Goal: Find specific page/section: Find specific page/section

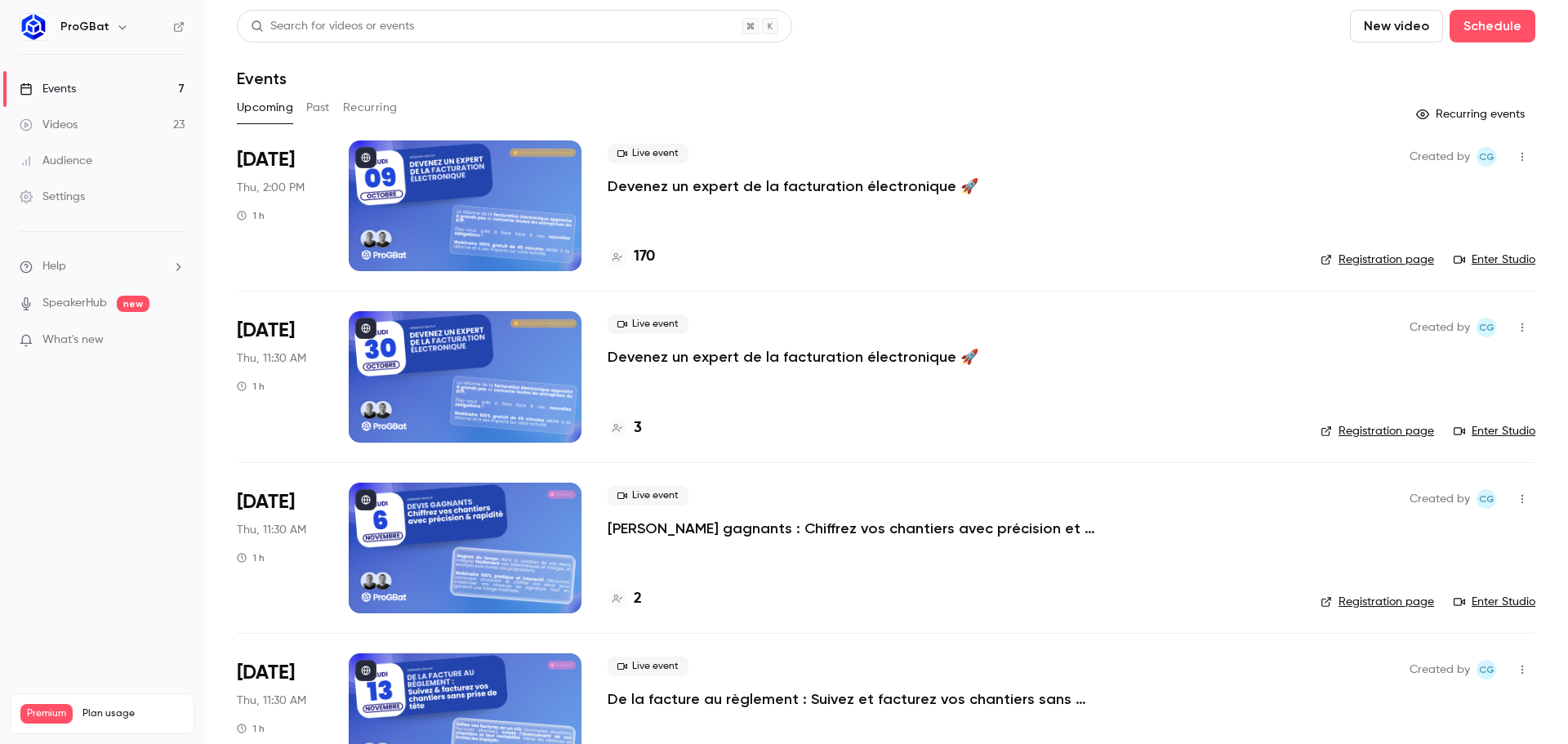
click at [317, 107] on button "Past" at bounding box center [317, 108] width 23 height 26
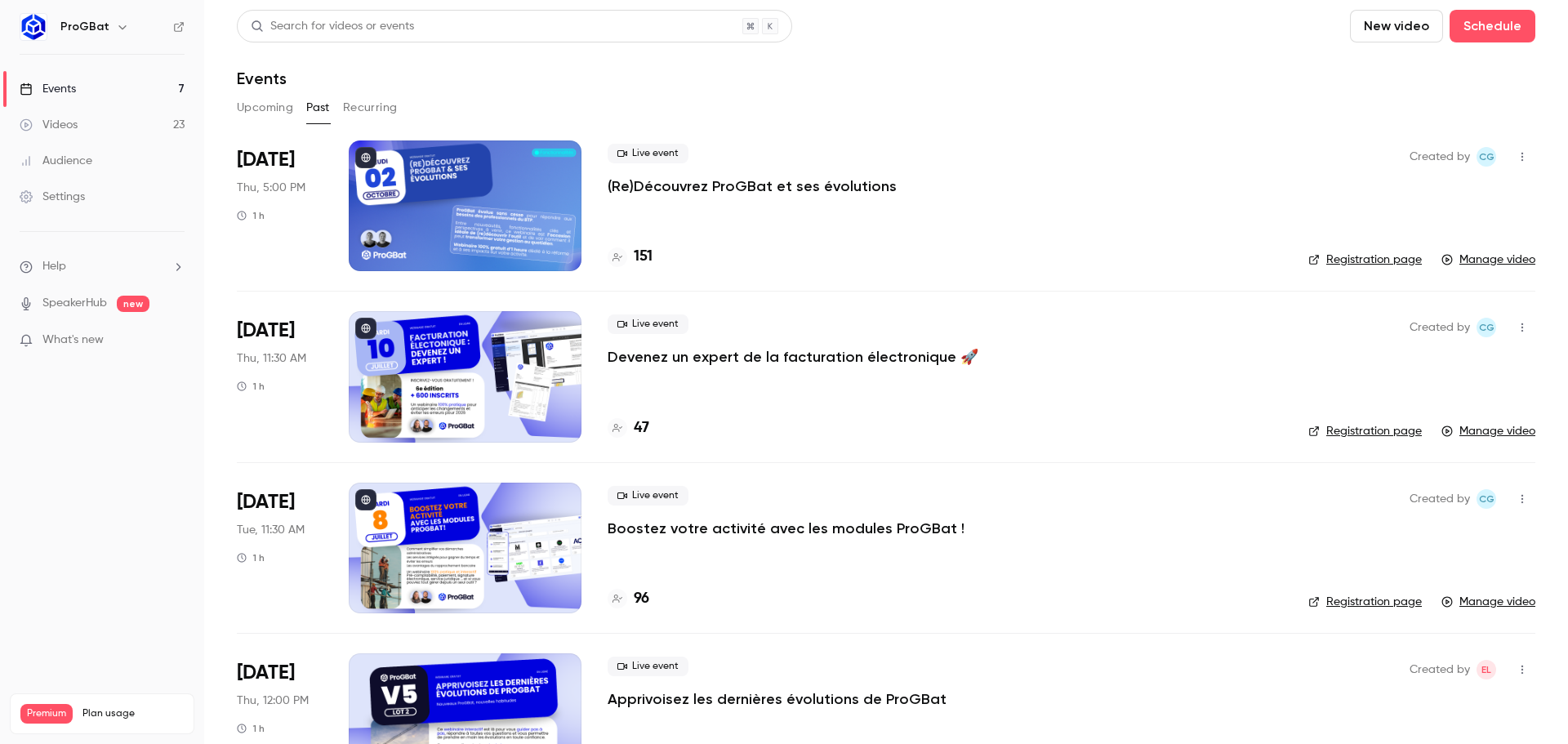
click at [264, 106] on button "Upcoming" at bounding box center [265, 108] width 56 height 26
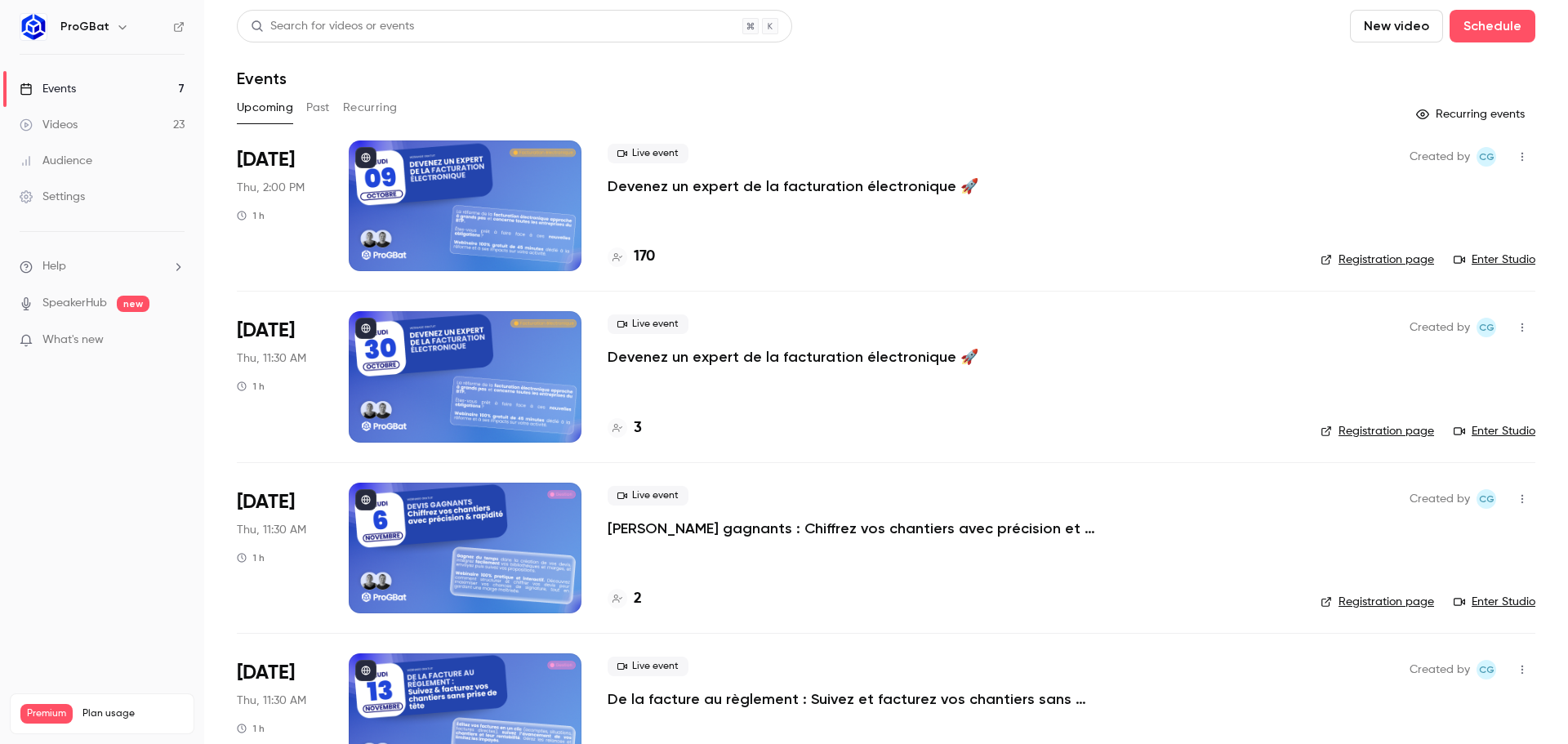
click at [304, 107] on div "Upcoming Past Recurring" at bounding box center [886, 108] width 1299 height 26
click at [316, 107] on button "Past" at bounding box center [317, 108] width 23 height 26
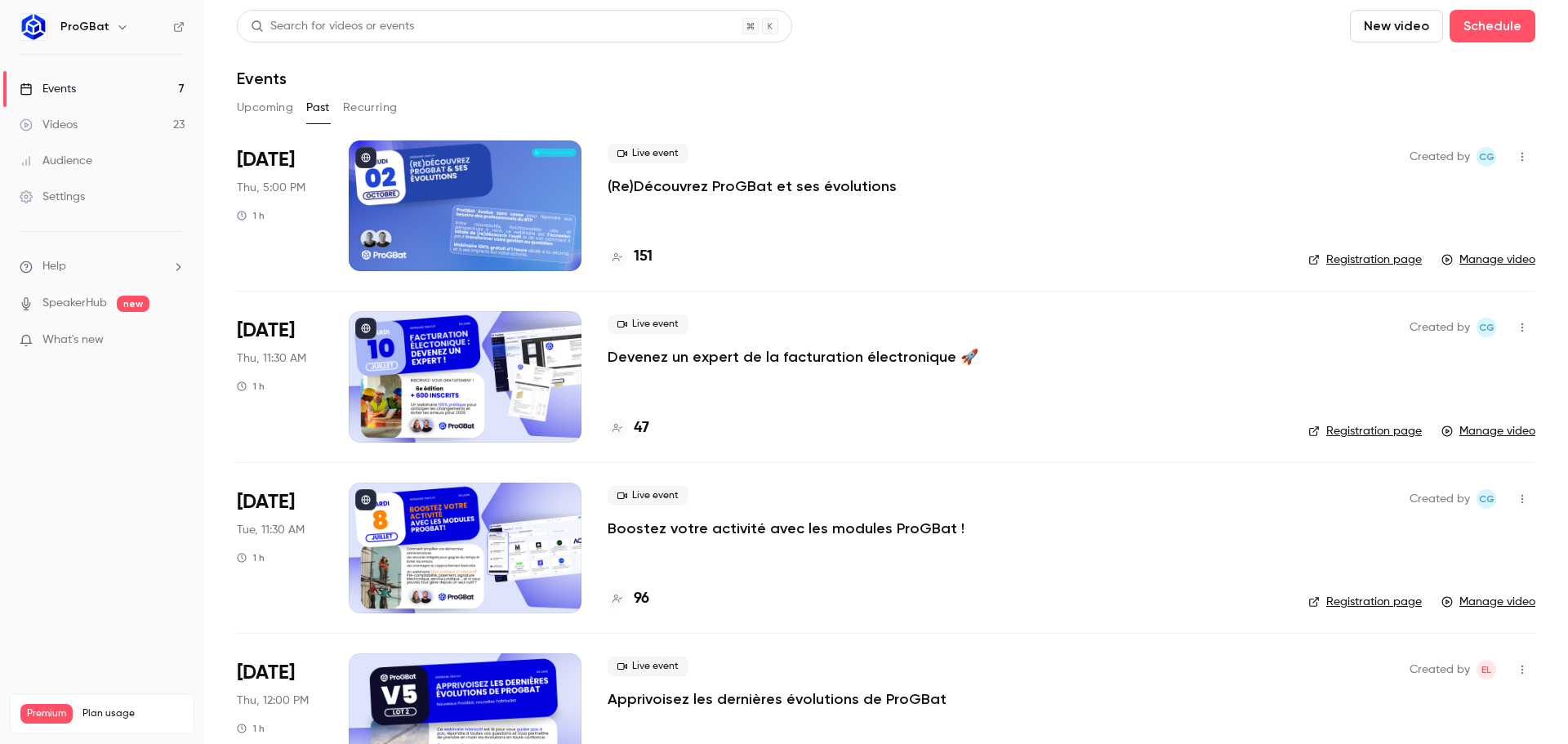
click at [258, 112] on button "Upcoming" at bounding box center [265, 108] width 56 height 26
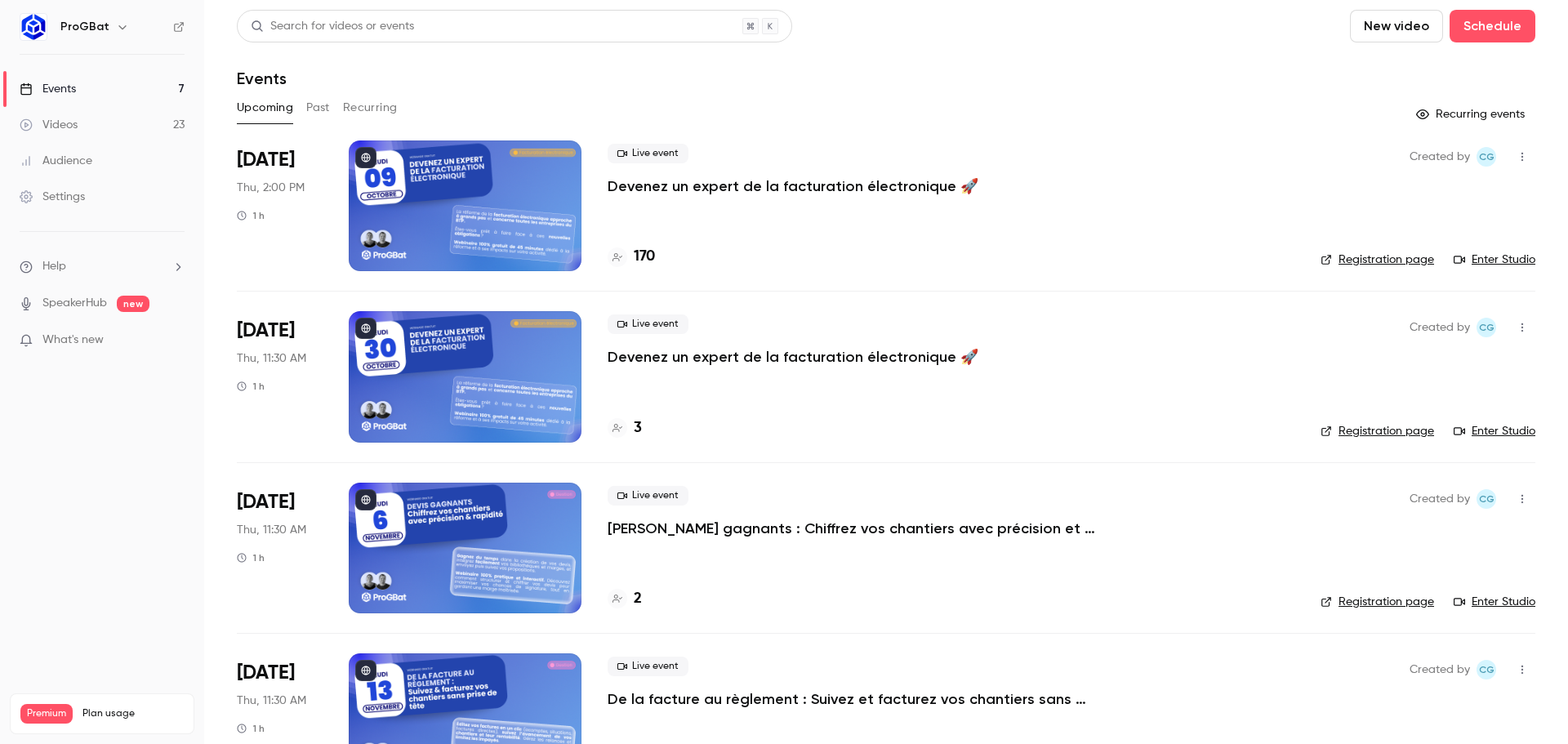
click at [317, 110] on button "Past" at bounding box center [317, 108] width 23 height 26
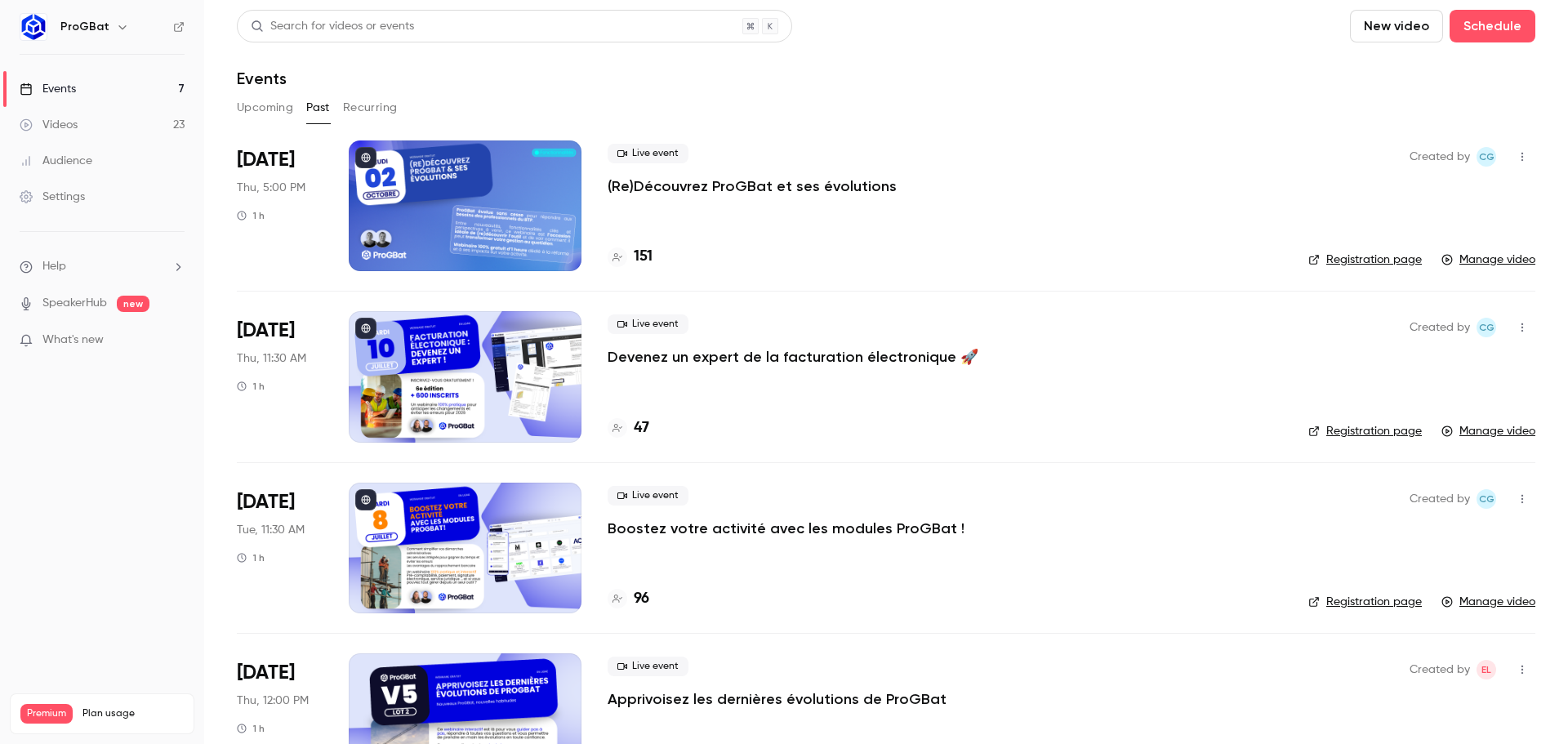
drag, startPoint x: 274, startPoint y: 112, endPoint x: 310, endPoint y: 119, distance: 36.7
click at [274, 112] on button "Upcoming" at bounding box center [265, 108] width 56 height 26
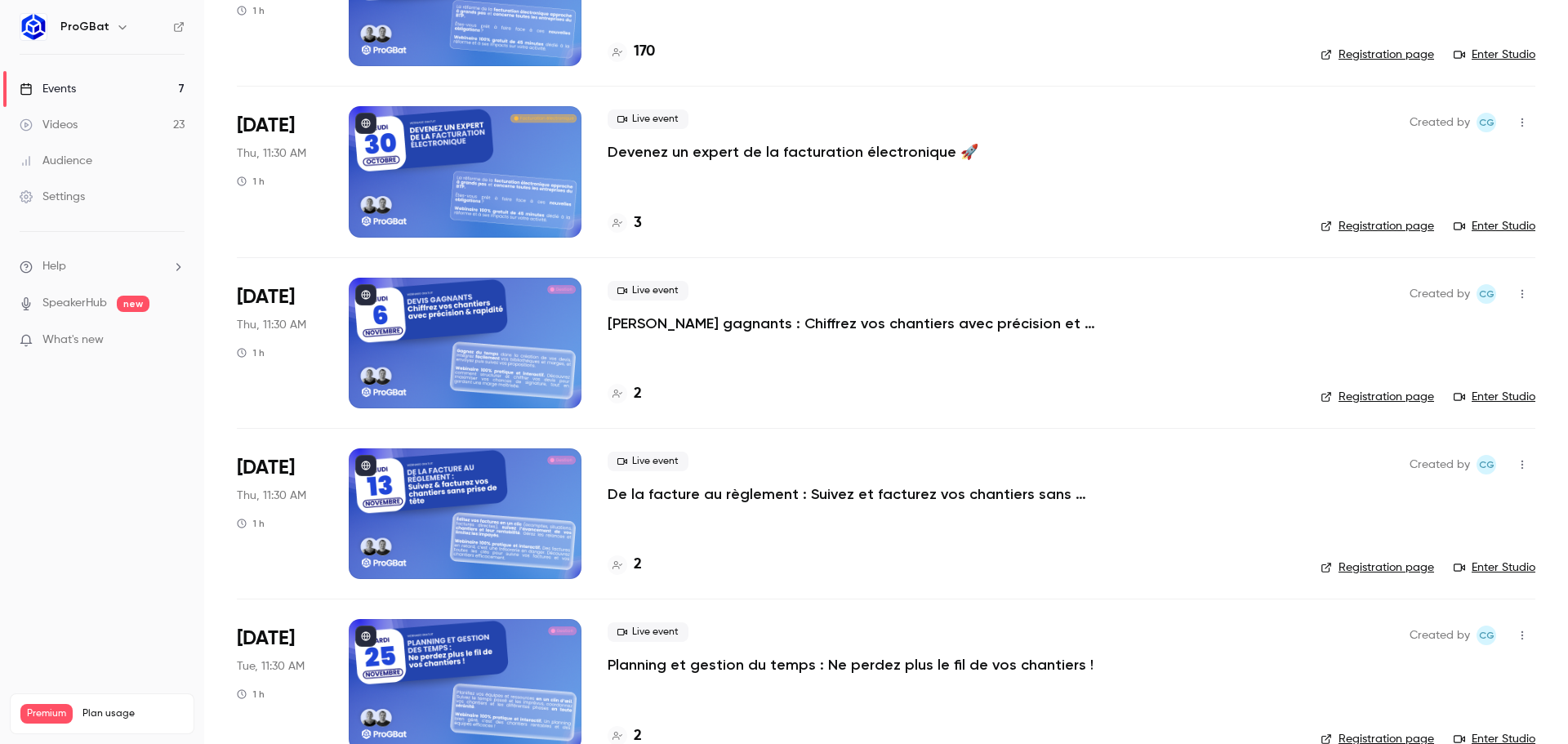
scroll to position [572, 0]
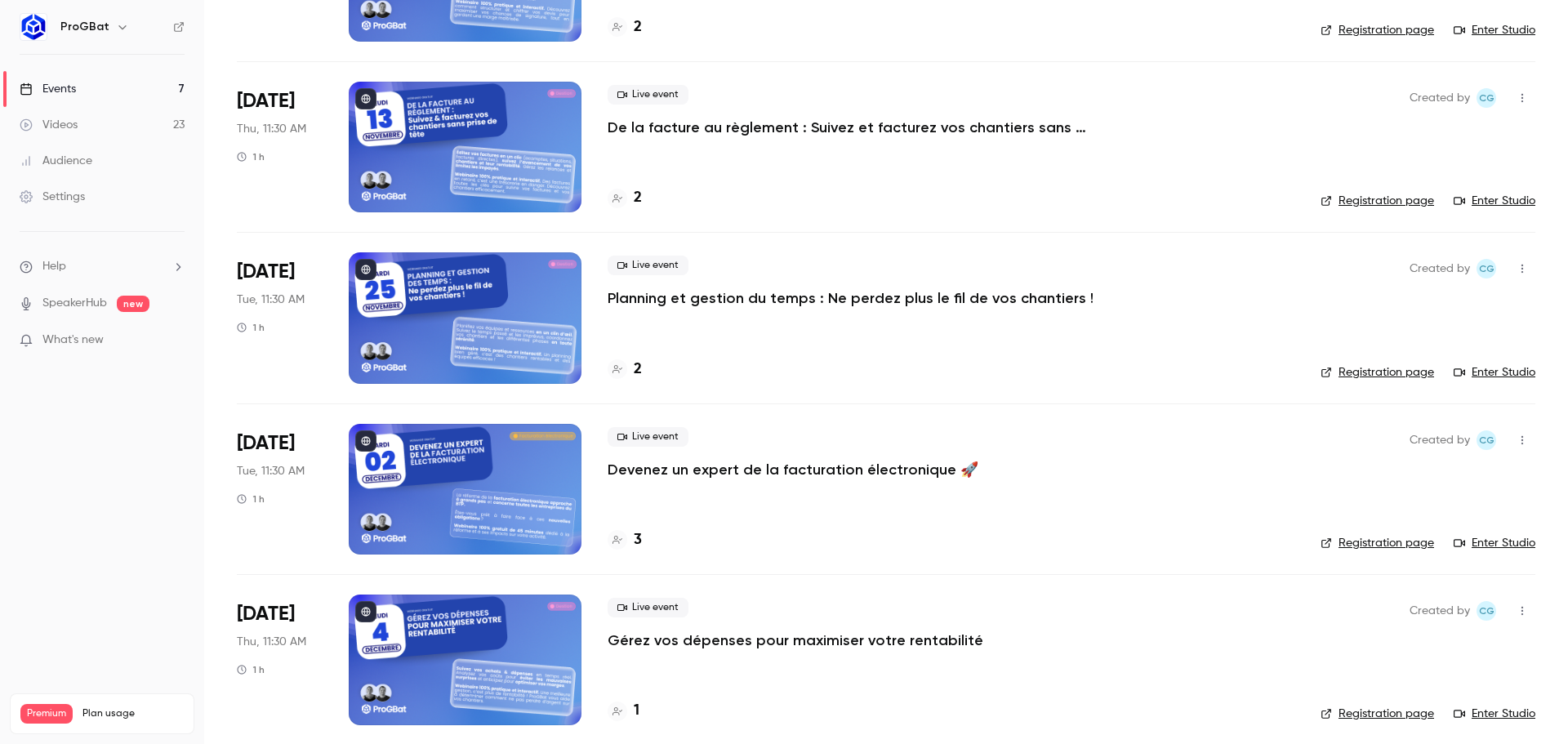
click at [720, 301] on p "Planning et gestion du temps : Ne perdez plus le fil de vos chantiers !" at bounding box center [851, 298] width 486 height 20
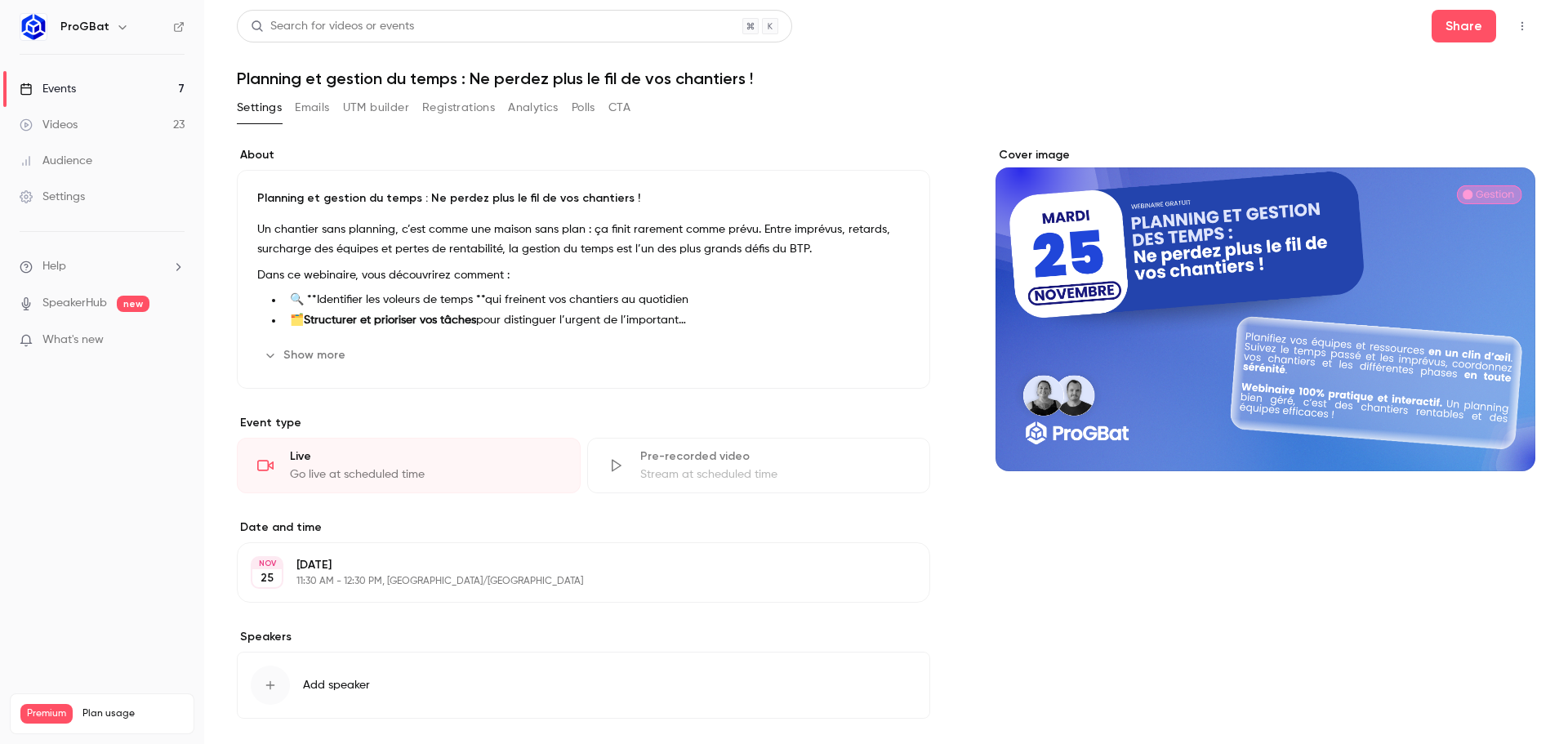
click at [386, 110] on button "UTM builder" at bounding box center [376, 108] width 66 height 26
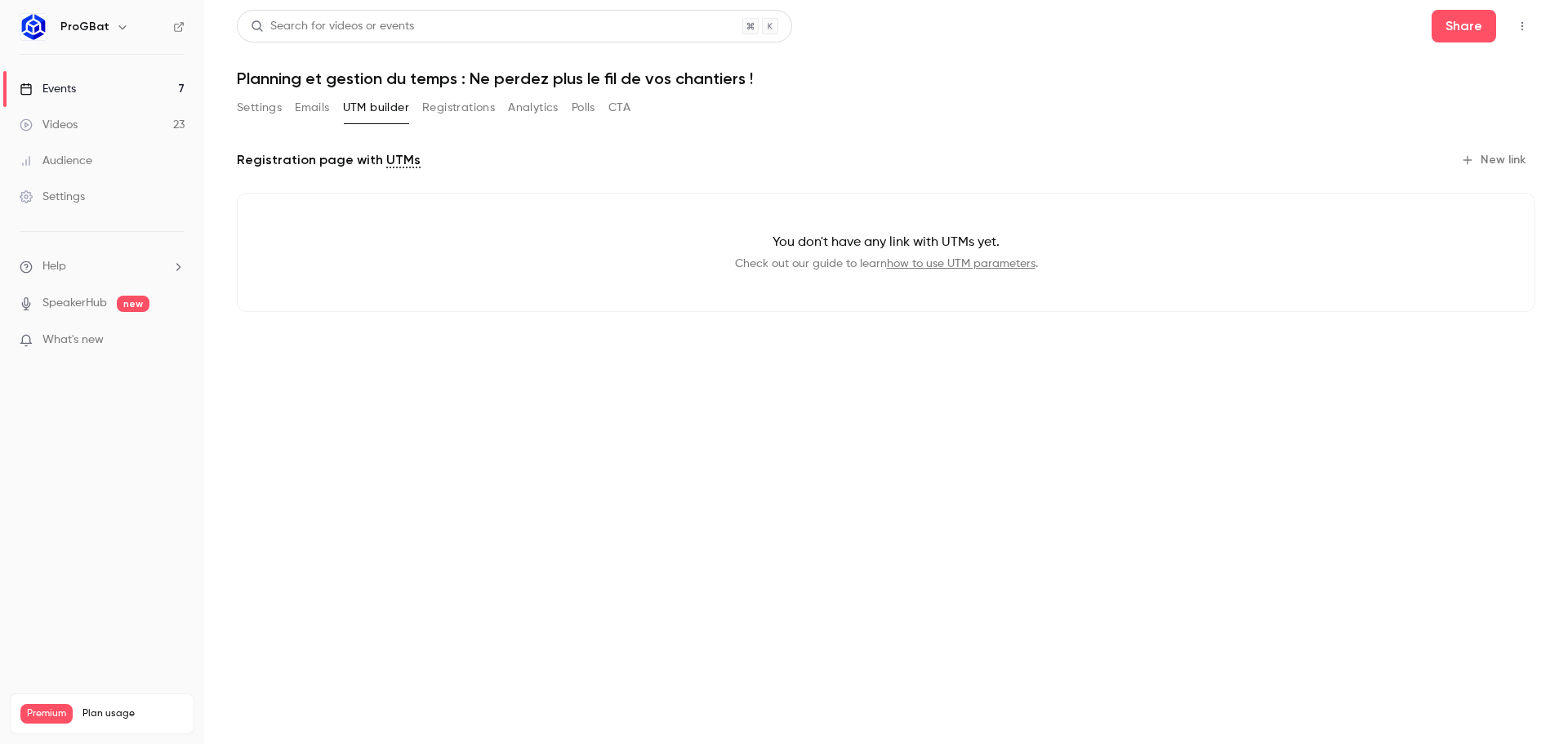
click at [445, 105] on button "Registrations" at bounding box center [458, 108] width 73 height 26
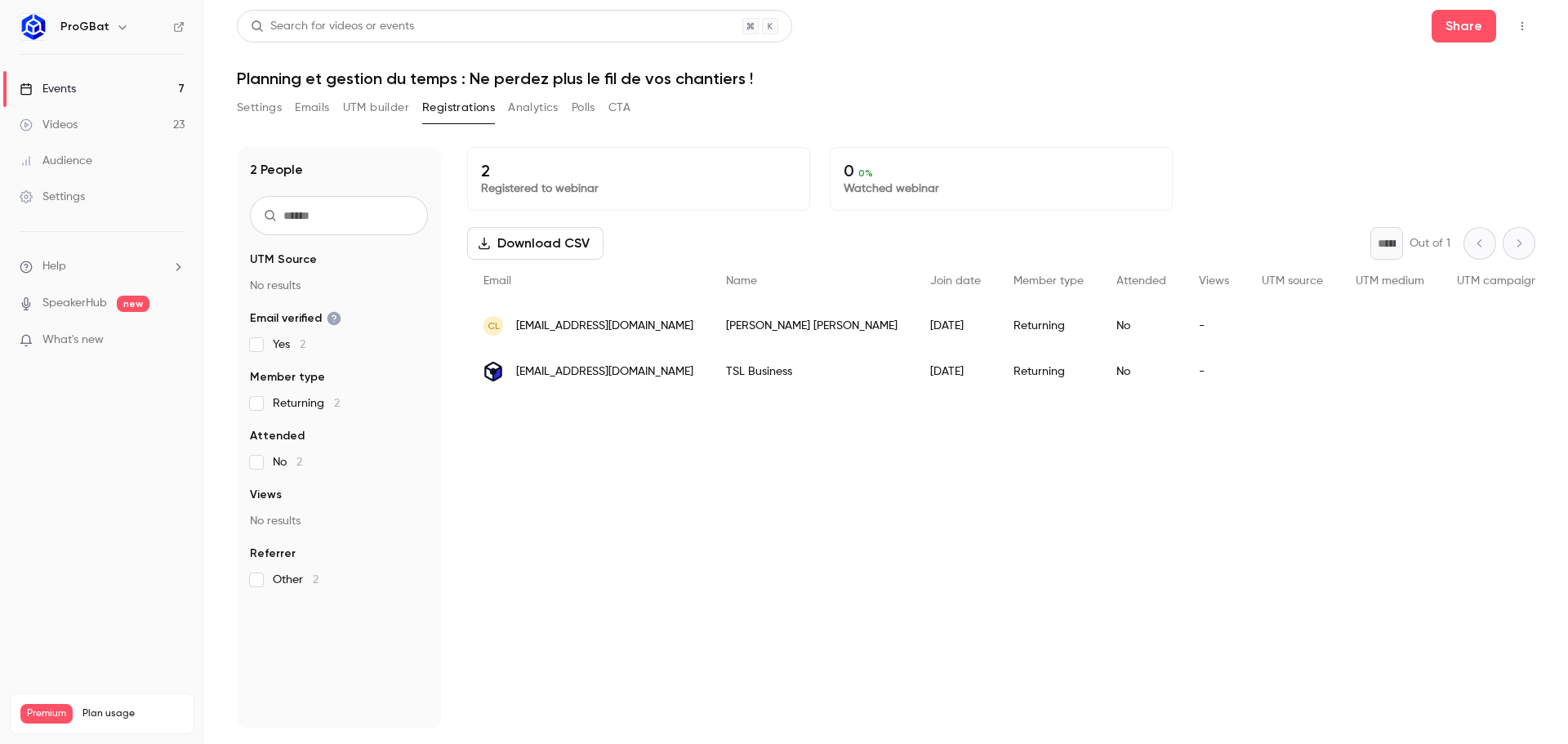
click at [372, 108] on button "UTM builder" at bounding box center [376, 108] width 66 height 26
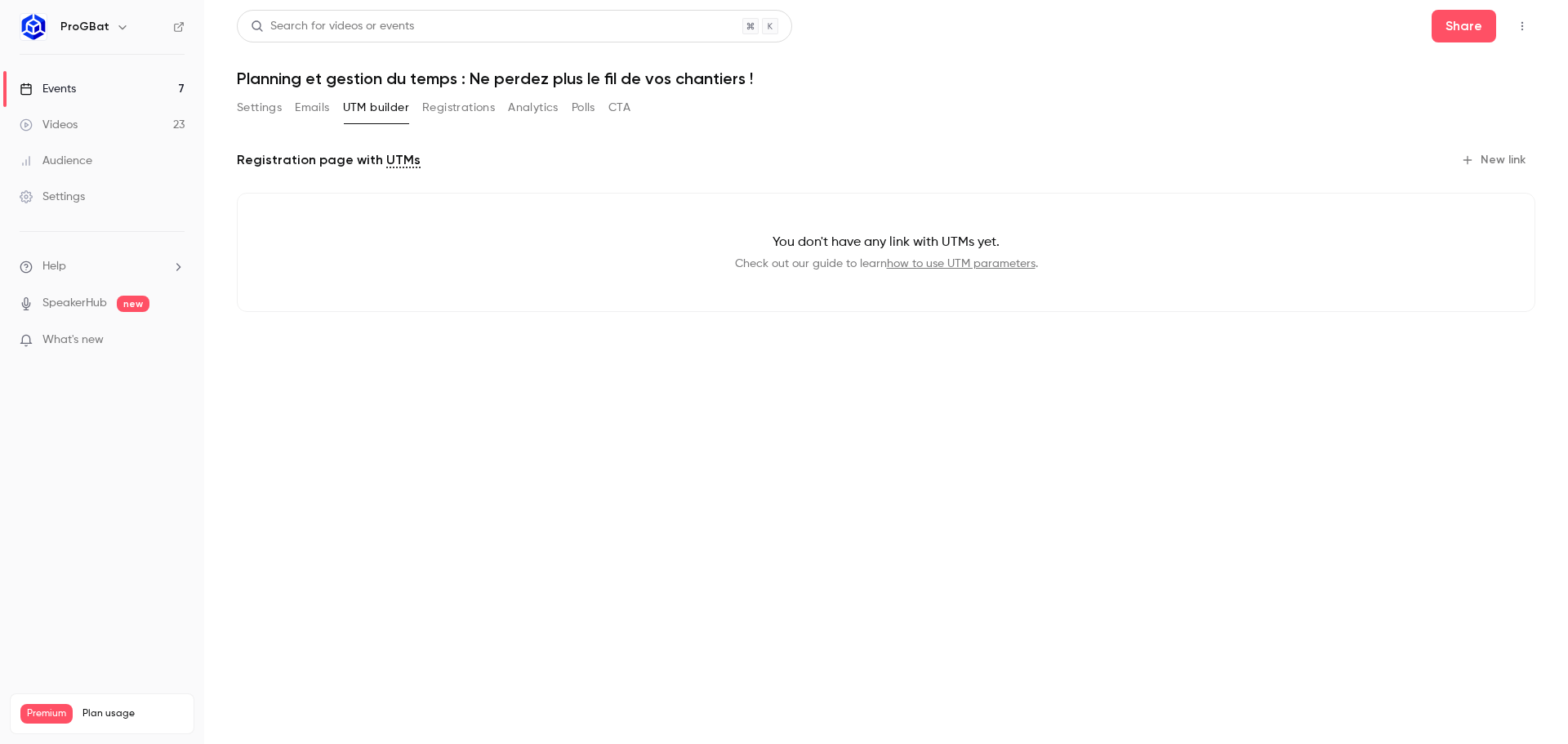
click at [337, 113] on div "Settings Emails UTM builder Registrations Analytics Polls CTA" at bounding box center [433, 108] width 394 height 26
click at [301, 113] on button "Emails" at bounding box center [312, 108] width 35 height 26
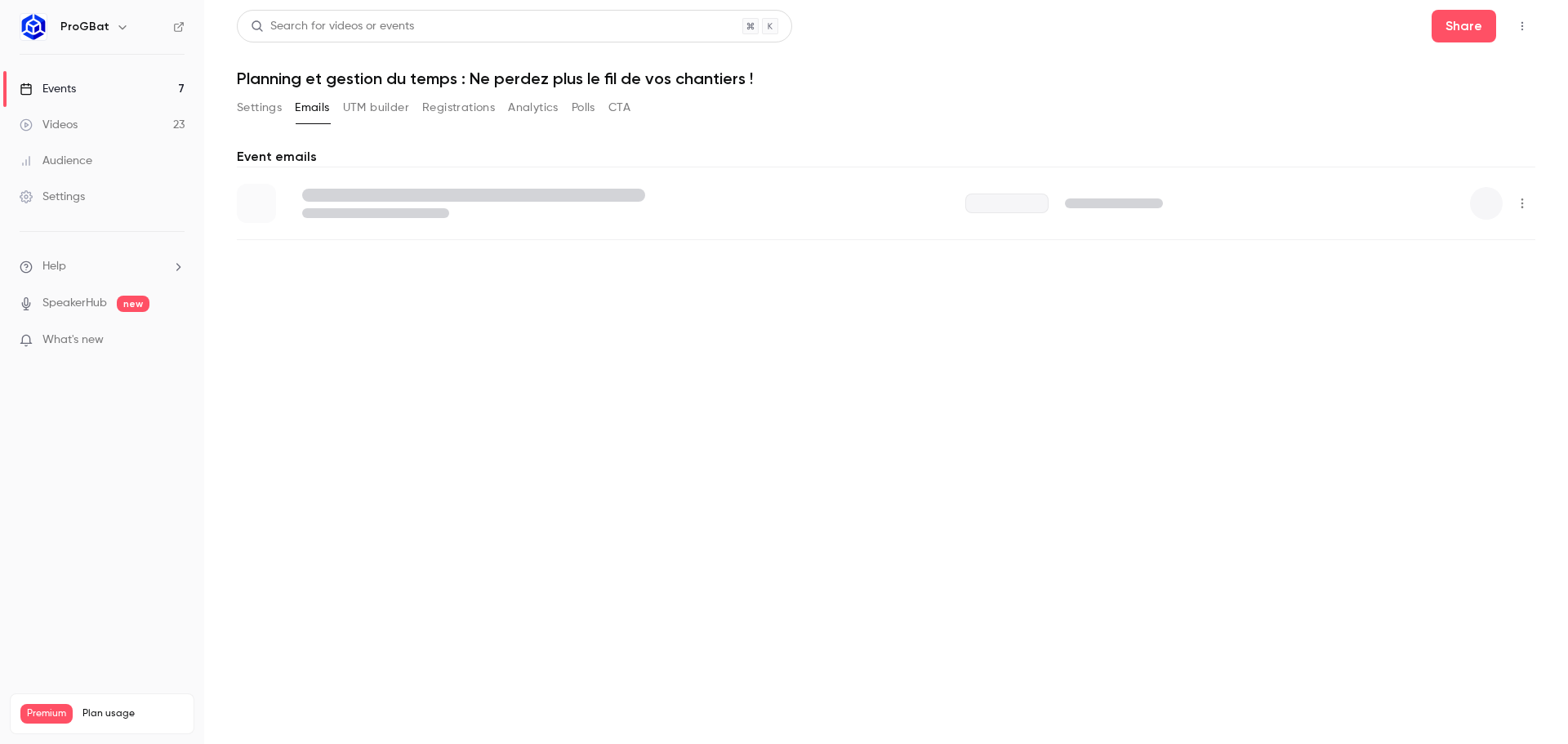
click at [256, 110] on button "Settings" at bounding box center [259, 108] width 45 height 26
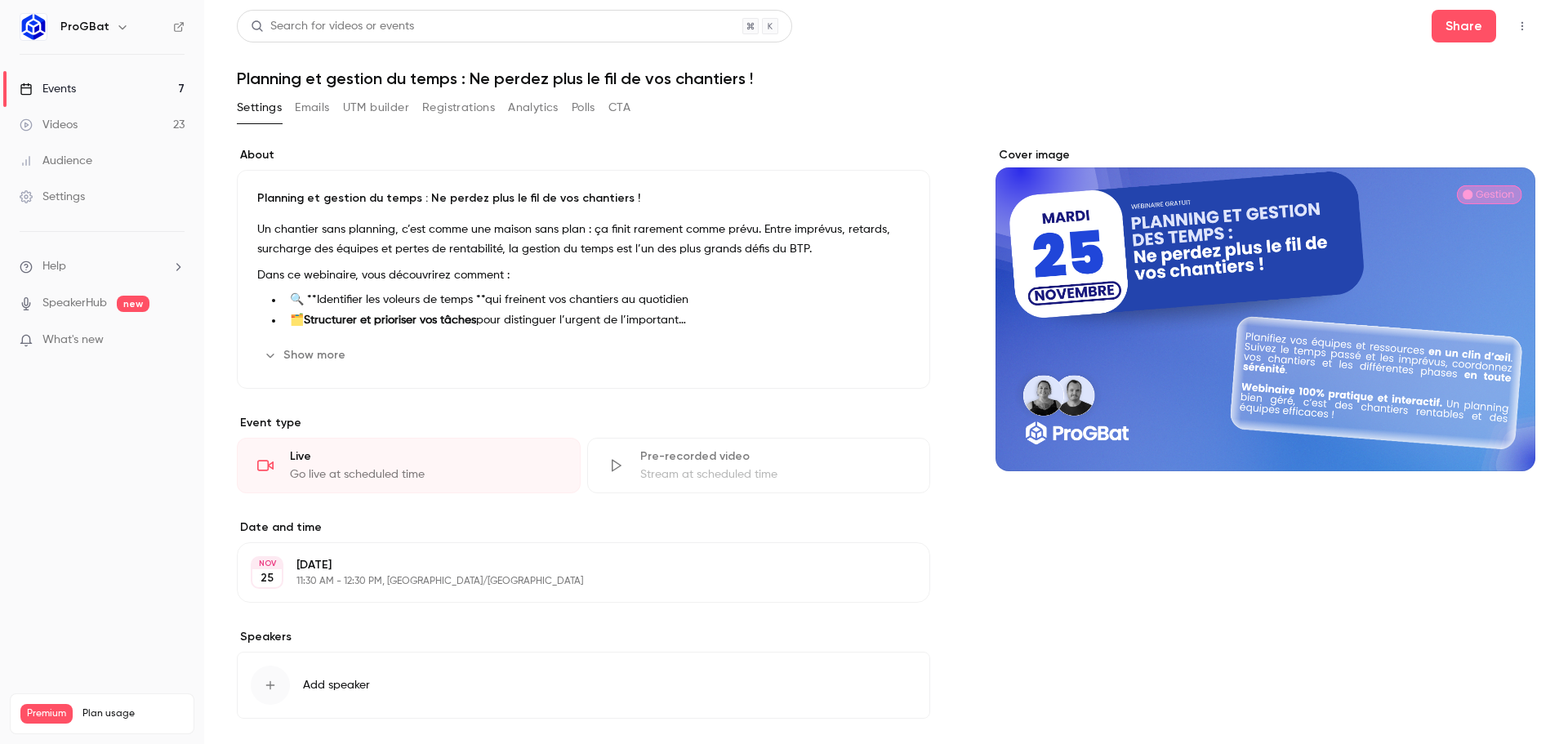
click at [119, 93] on link "Events 7" at bounding box center [102, 89] width 204 height 36
